Goal: Task Accomplishment & Management: Manage account settings

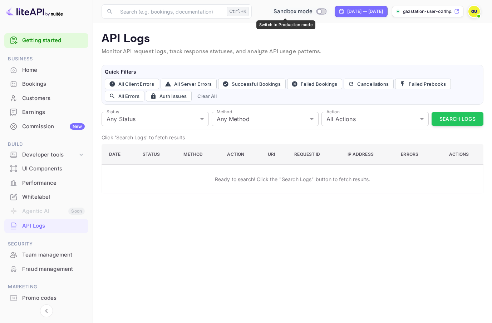
click at [312, 10] on input "Switch to Production mode" at bounding box center [319, 11] width 14 height 5
checkbox input "false"
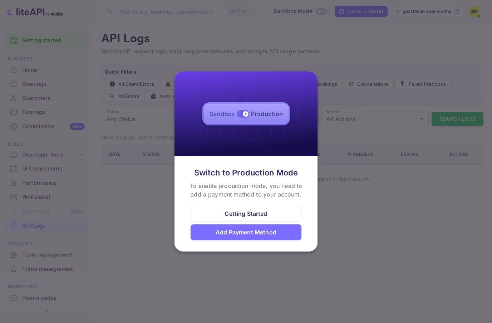
click at [349, 129] on div at bounding box center [246, 161] width 492 height 323
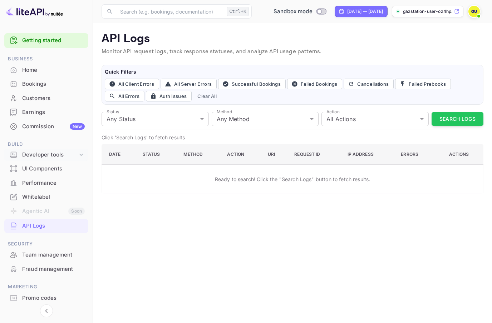
click at [52, 154] on div "Developer tools" at bounding box center [49, 155] width 55 height 8
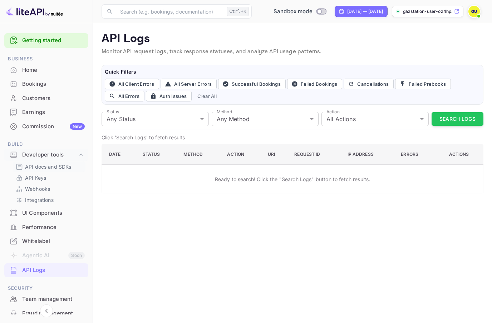
click at [52, 170] on div "API docs and SDKs" at bounding box center [49, 166] width 73 height 10
click at [51, 164] on p "API docs and SDKs" at bounding box center [48, 167] width 46 height 8
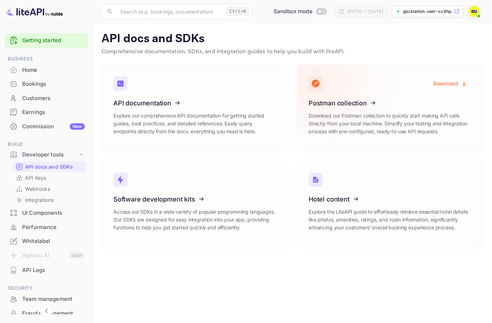
click at [352, 123] on icon at bounding box center [352, 102] width 111 height 74
click at [445, 88] on button "Download" at bounding box center [450, 83] width 43 height 14
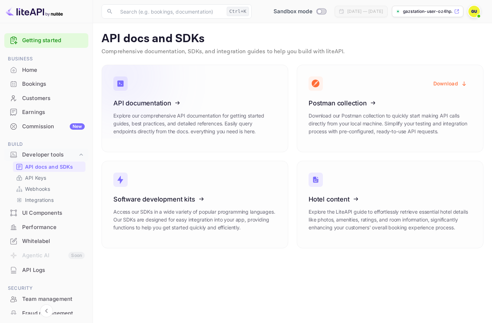
click at [128, 105] on icon at bounding box center [157, 102] width 111 height 74
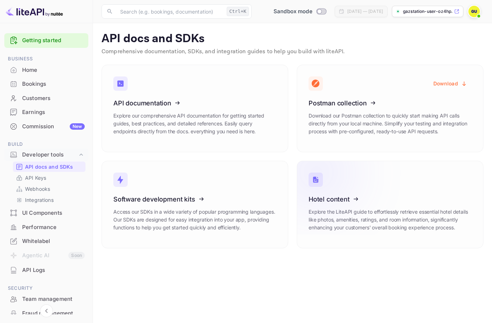
click at [341, 204] on icon at bounding box center [352, 198] width 111 height 74
click at [40, 176] on p "API Keys" at bounding box center [35, 178] width 21 height 8
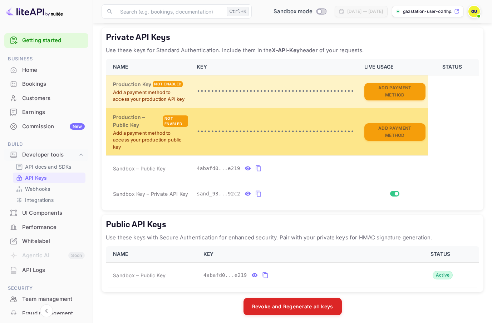
scroll to position [103, 0]
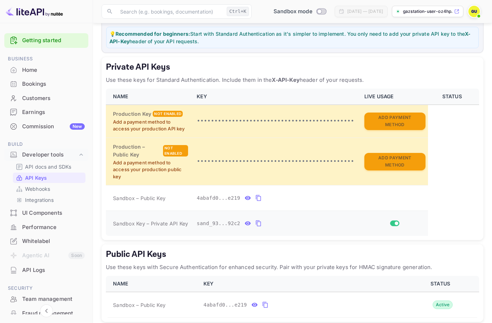
click at [247, 221] on icon "private api keys table" at bounding box center [248, 223] width 6 height 4
click at [246, 195] on icon "private api keys table" at bounding box center [247, 198] width 6 height 9
click at [396, 221] on input "Switch" at bounding box center [396, 223] width 13 height 4
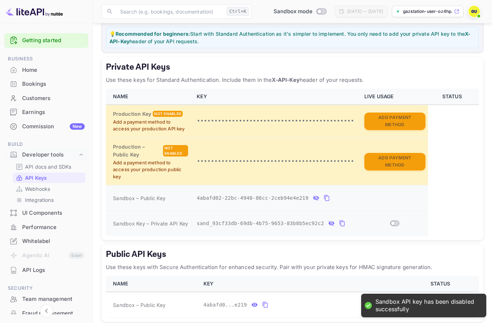
click at [394, 221] on input "Switch" at bounding box center [392, 223] width 13 height 4
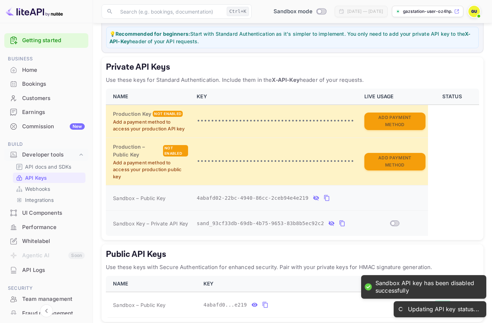
checkbox input "true"
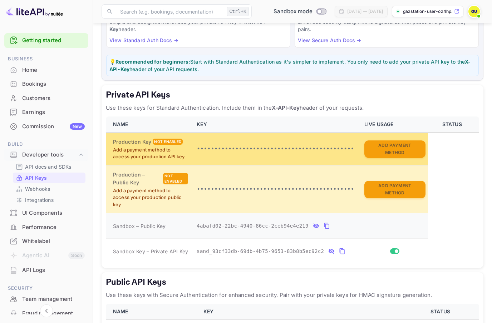
scroll to position [55, 0]
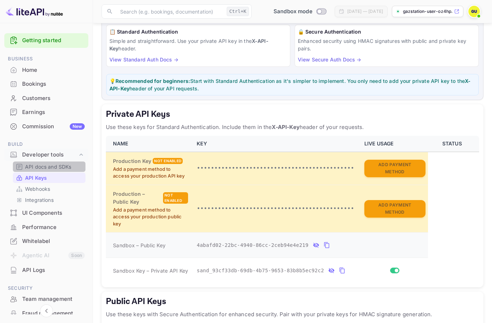
click at [59, 164] on p "API docs and SDKs" at bounding box center [48, 167] width 46 height 8
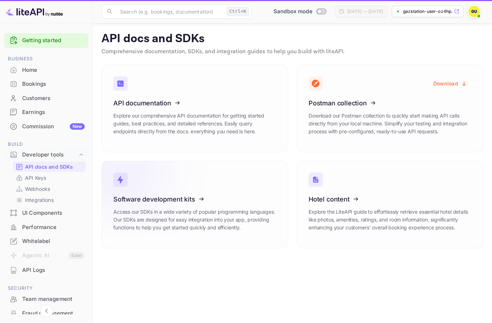
scroll to position [29, 0]
